Goal: Task Accomplishment & Management: Complete application form

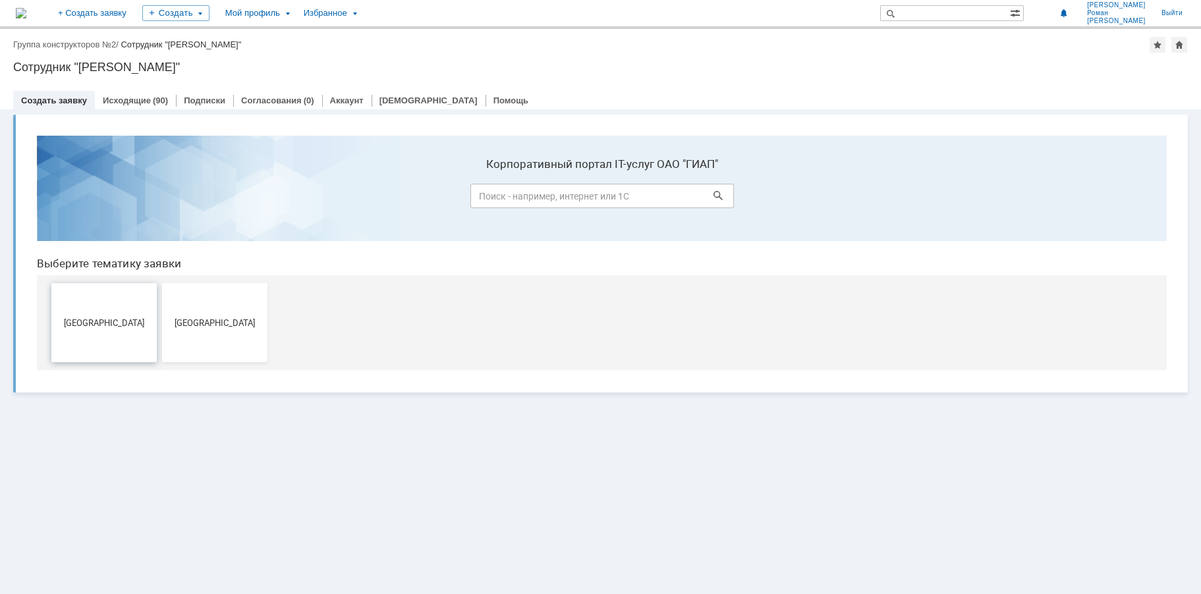
click at [103, 324] on span "[GEOGRAPHIC_DATA]" at bounding box center [103, 322] width 97 height 10
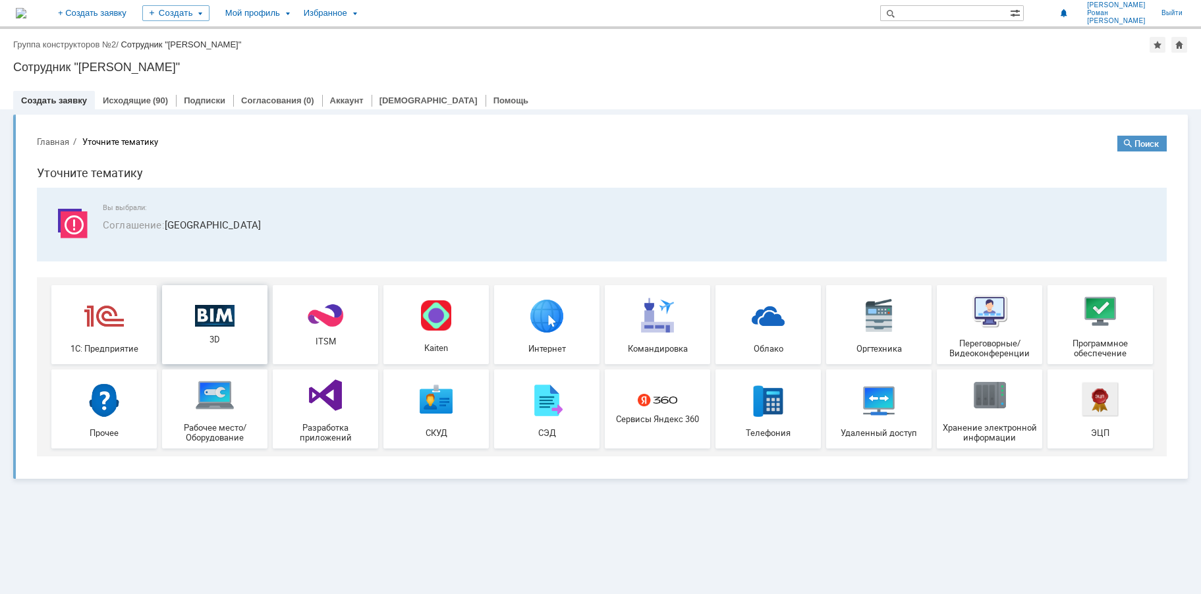
click at [211, 330] on div "3D" at bounding box center [214, 324] width 97 height 40
click at [126, 108] on div "Исходящие (90)" at bounding box center [135, 100] width 81 height 19
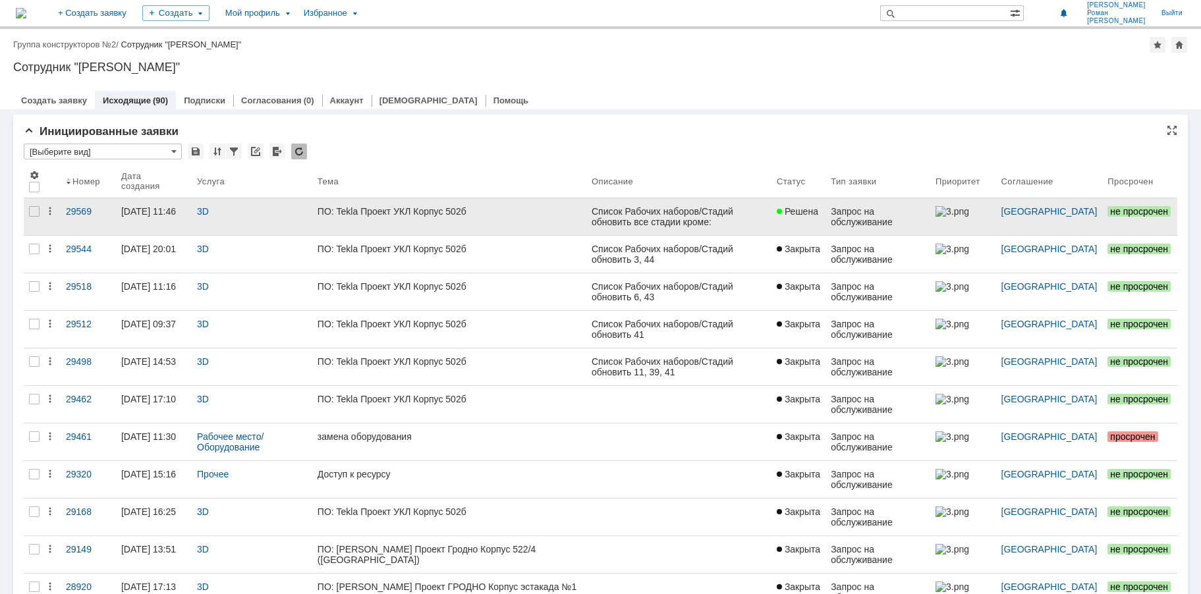
click at [377, 209] on div "ПО: Tekla Проект УКЛ Корпус 502б" at bounding box center [448, 211] width 263 height 11
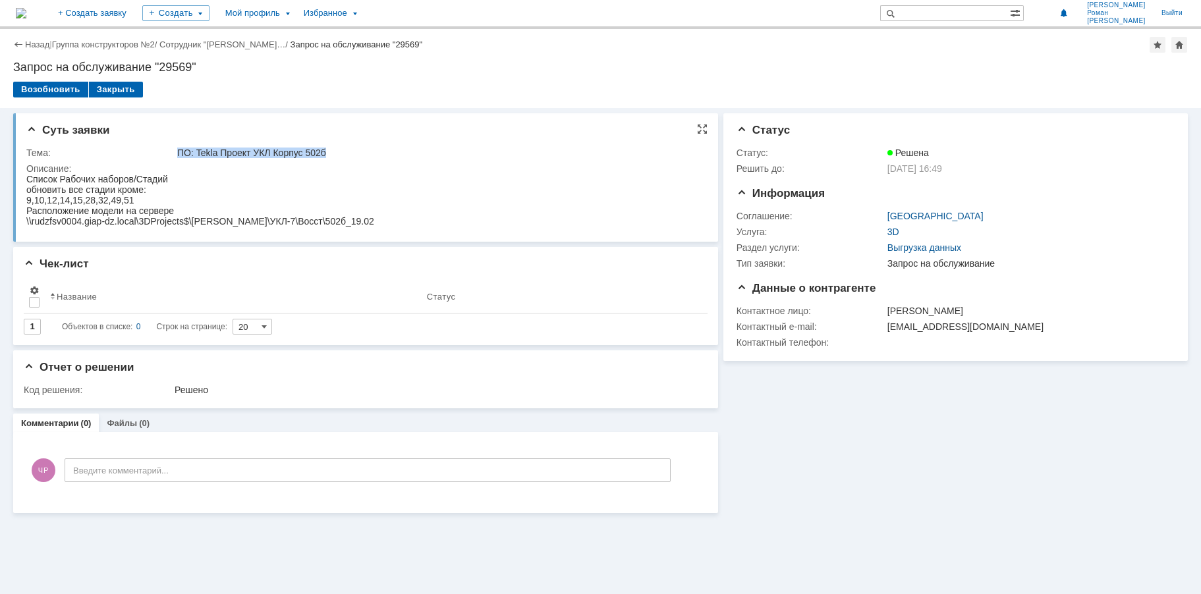
drag, startPoint x: 336, startPoint y: 151, endPoint x: 173, endPoint y: 151, distance: 163.3
click at [173, 151] on tr "Тема: ПО: [PERSON_NAME] Проект УКЛ Корпус 502б" at bounding box center [363, 153] width 674 height 16
copy tr "ПО: Tekla Проект УКЛ Корпус 502б"
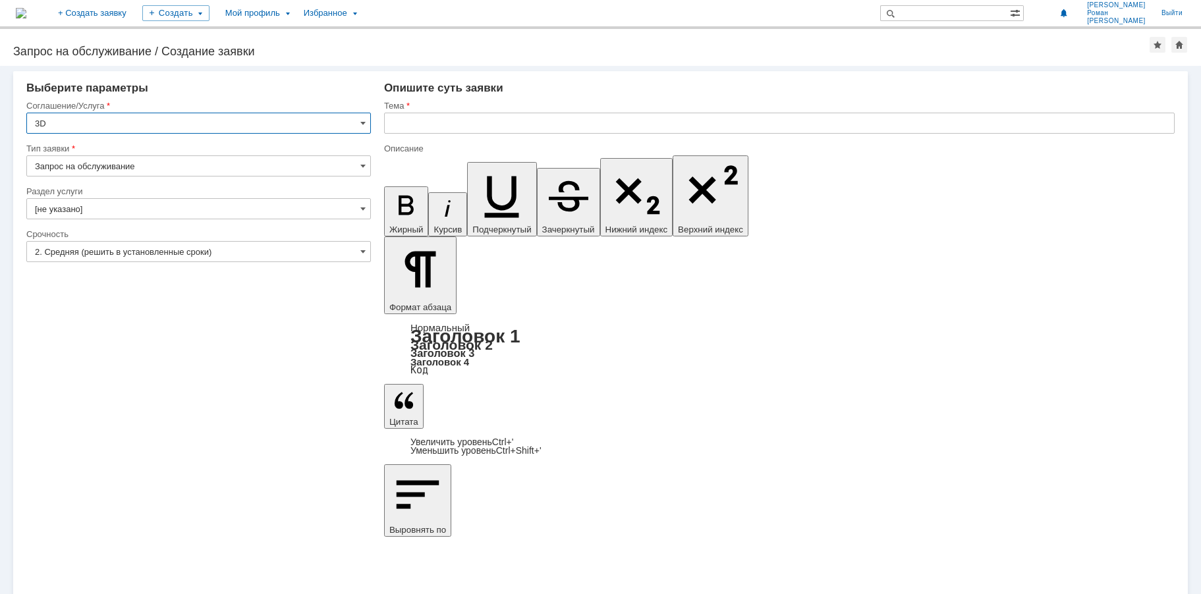
click at [422, 126] on input "text" at bounding box center [779, 123] width 790 height 21
paste input "ПО: Tekla Проект УКЛ Корпус 502б"
drag, startPoint x: 410, startPoint y: 125, endPoint x: 342, endPoint y: 134, distance: 68.5
type input "ПО: Tekla Проект УКЛ Корпус 502б"
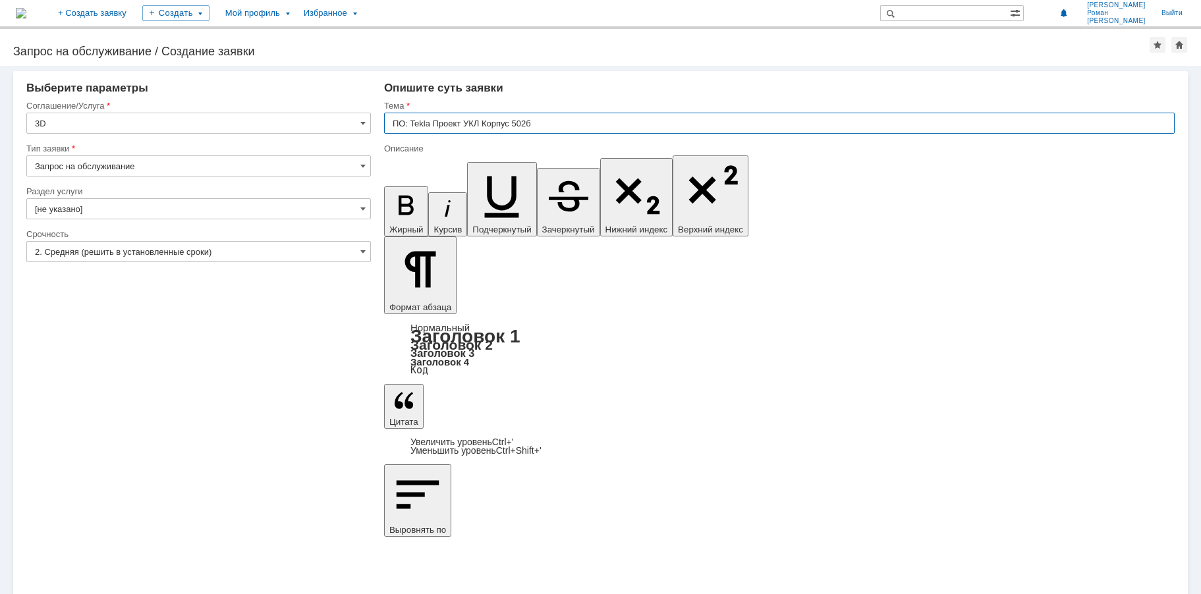
drag, startPoint x: 716, startPoint y: 4527, endPoint x: 780, endPoint y: 4529, distance: 63.9
copy div "ОП Дзержинск"
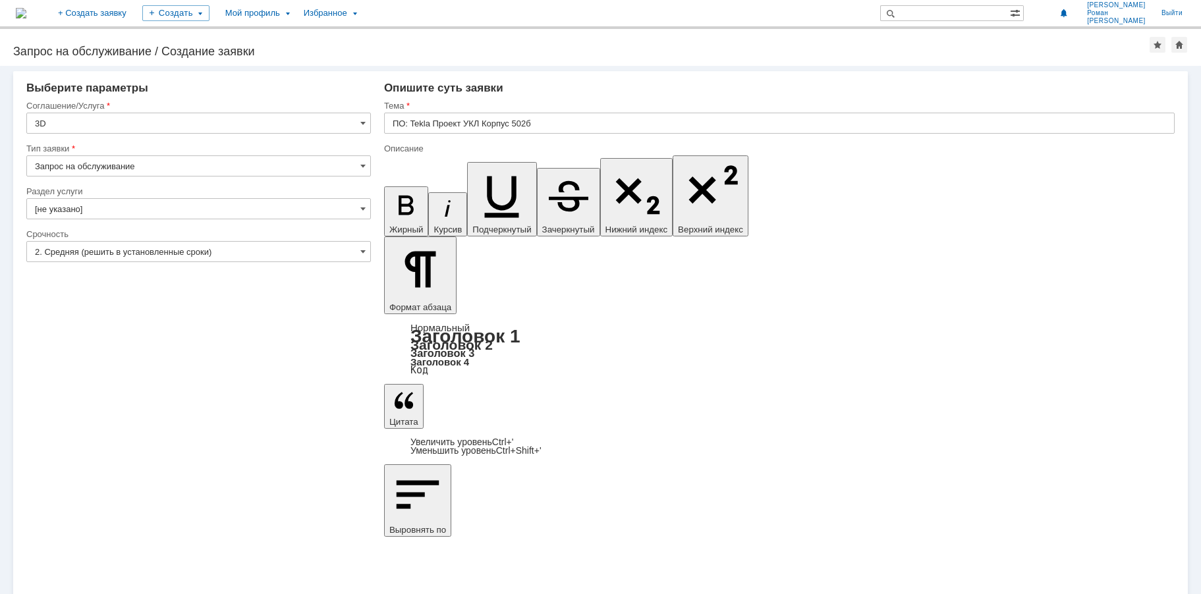
drag, startPoint x: 602, startPoint y: 4528, endPoint x: 711, endPoint y: 4528, distance: 108.7
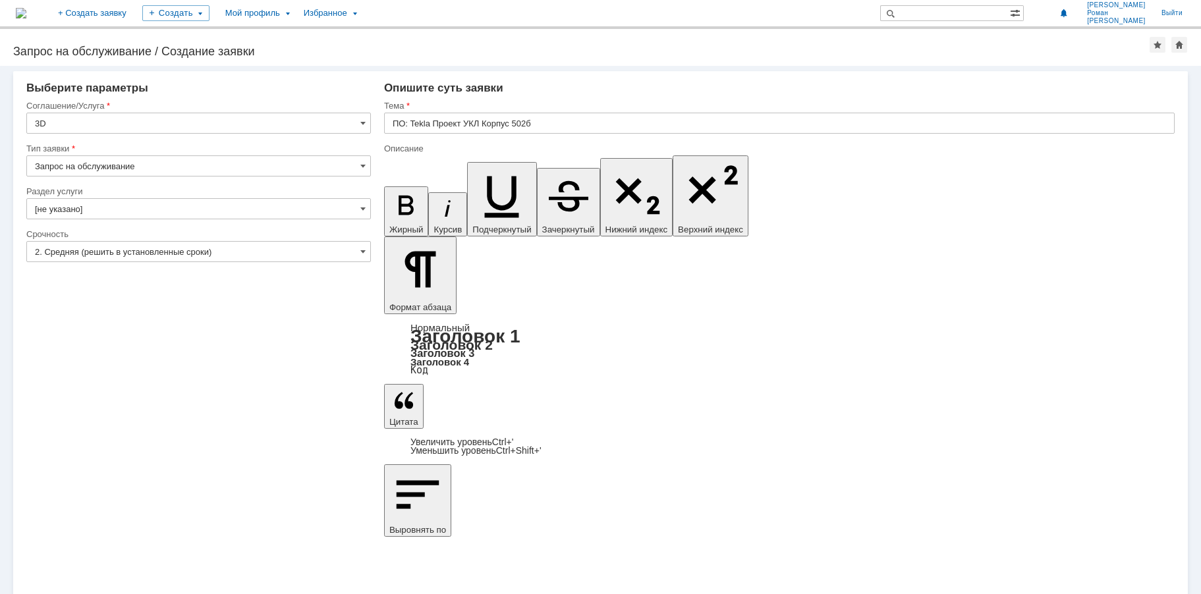
drag, startPoint x: 719, startPoint y: 4527, endPoint x: 790, endPoint y: 4527, distance: 71.1
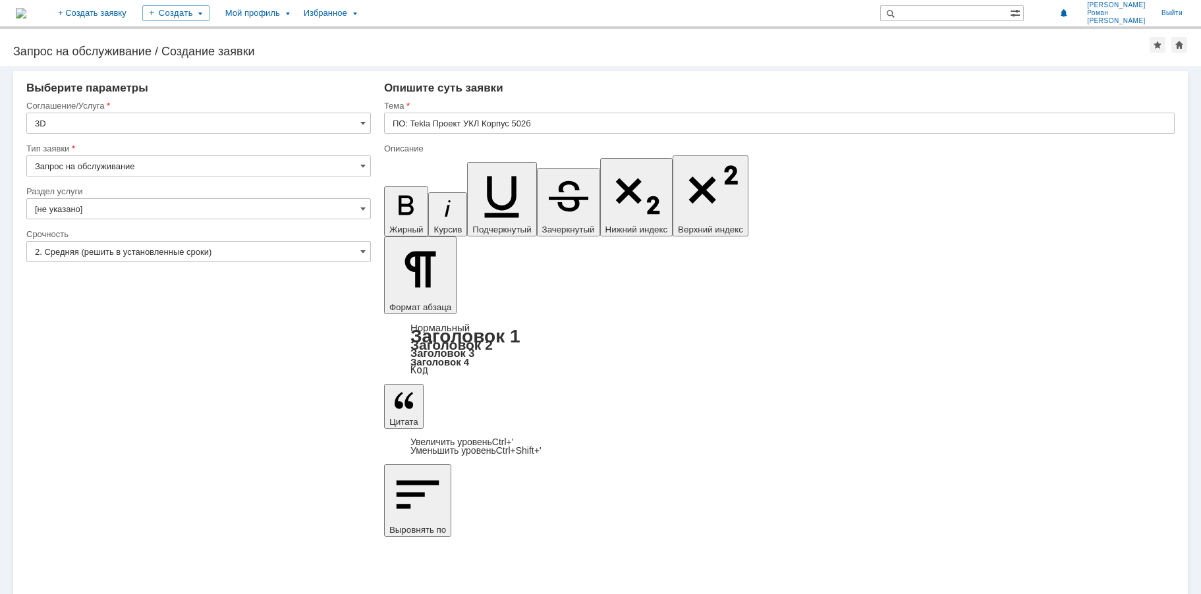
click at [83, 209] on input "[не указано]" at bounding box center [198, 208] width 344 height 21
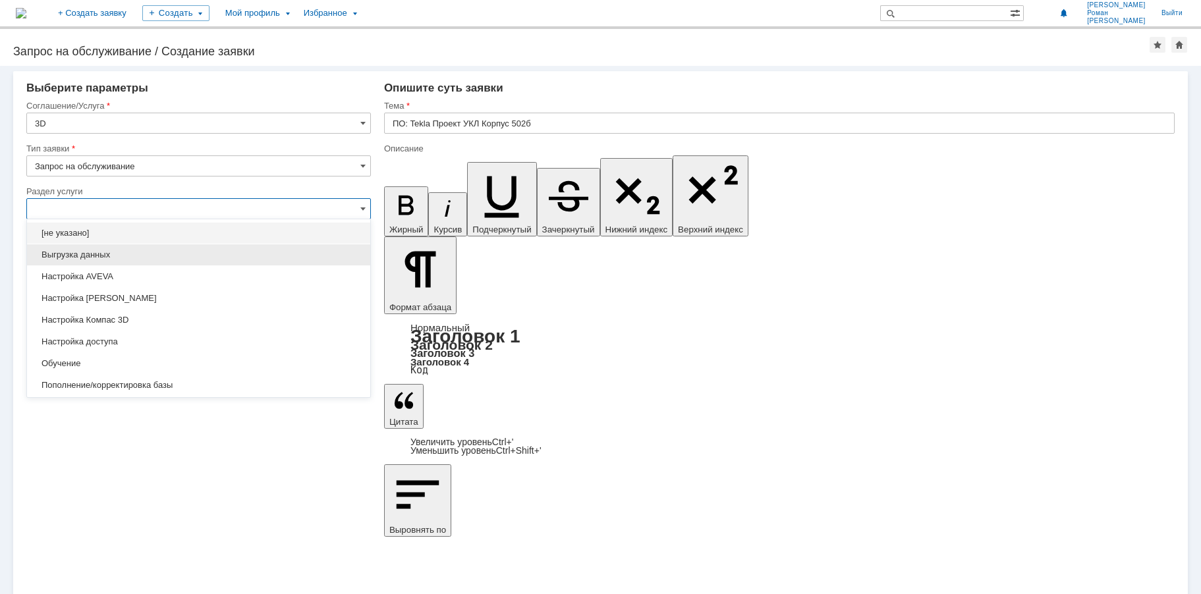
click at [88, 258] on span "Выгрузка данных" at bounding box center [198, 255] width 327 height 11
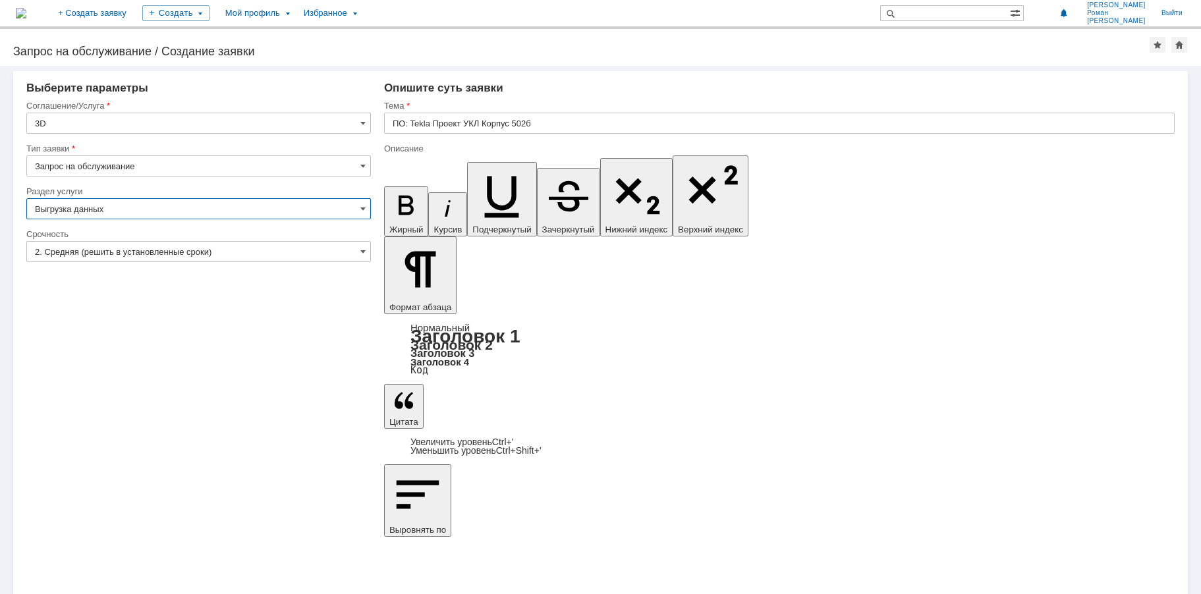
type input "Выгрузка данных"
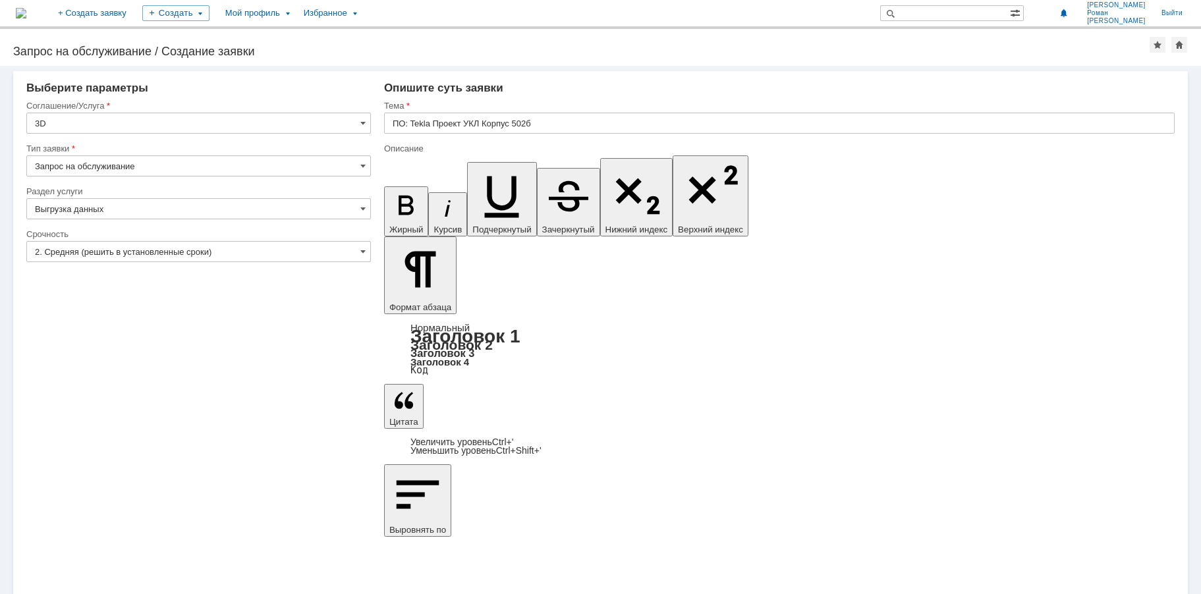
drag, startPoint x: 511, startPoint y: 4536, endPoint x: 553, endPoint y: 4537, distance: 42.2
